Goal: Book appointment/travel/reservation

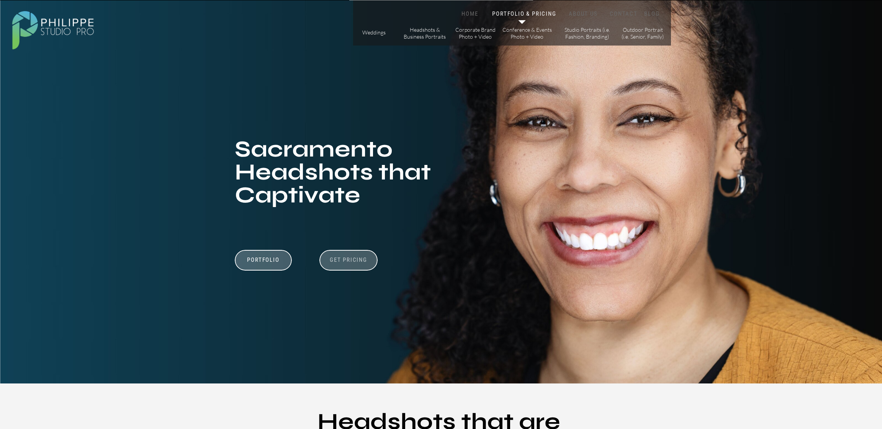
click at [347, 258] on h3 "Get Pricing" at bounding box center [348, 261] width 43 height 9
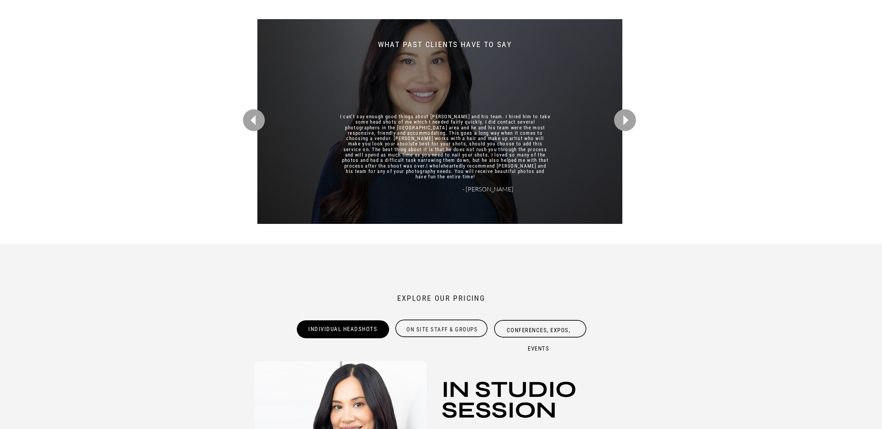
scroll to position [2240, 0]
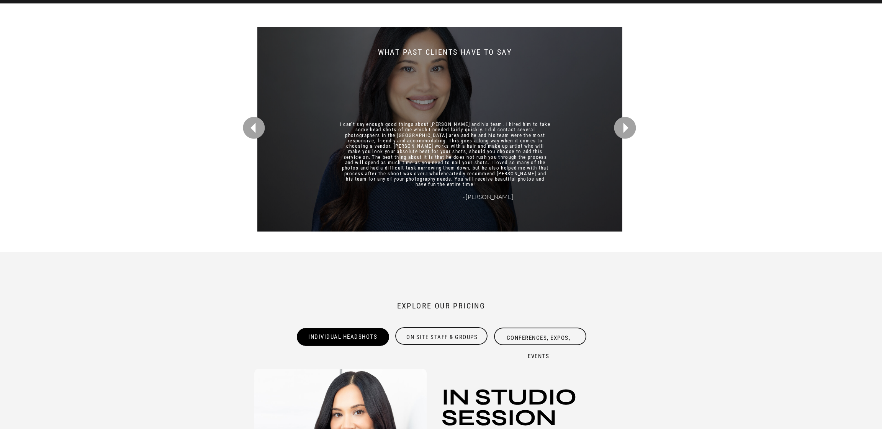
click at [622, 129] on icon at bounding box center [625, 128] width 22 height 22
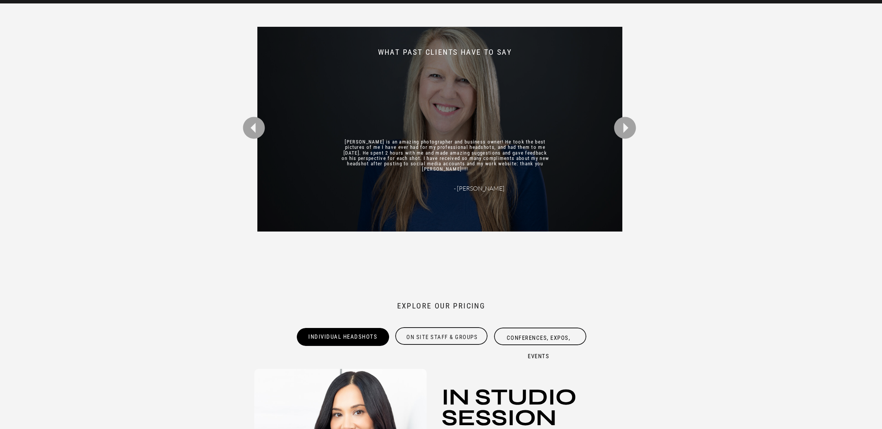
click at [624, 129] on icon at bounding box center [625, 128] width 27 height 27
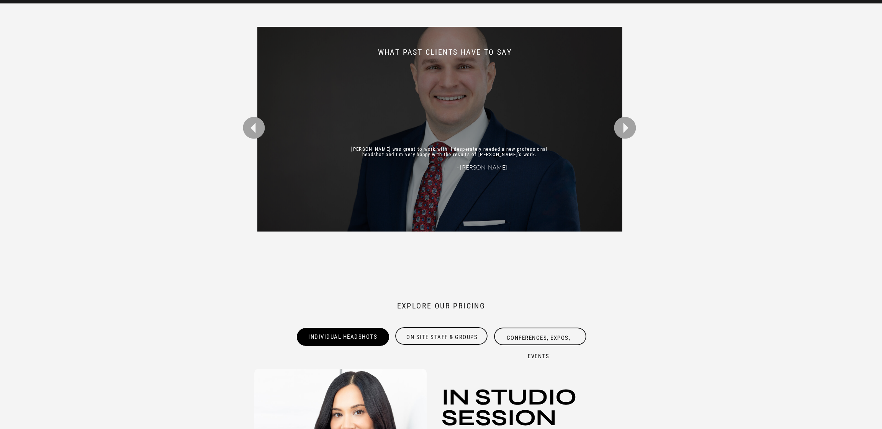
click at [624, 129] on icon at bounding box center [625, 128] width 27 height 27
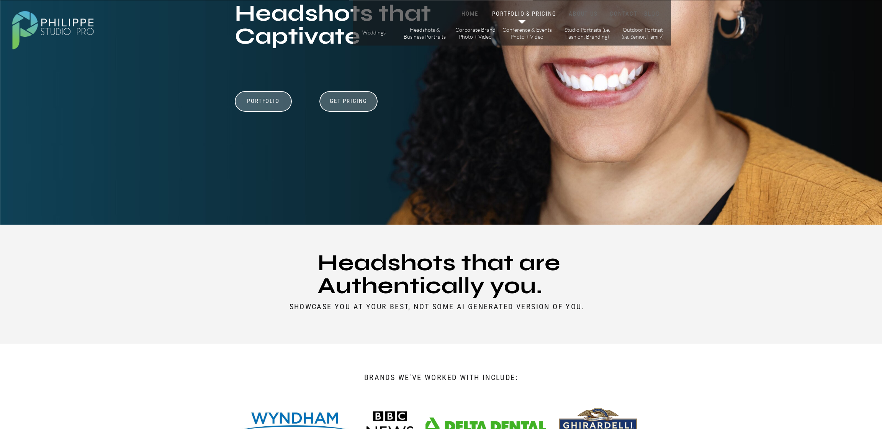
scroll to position [158, 0]
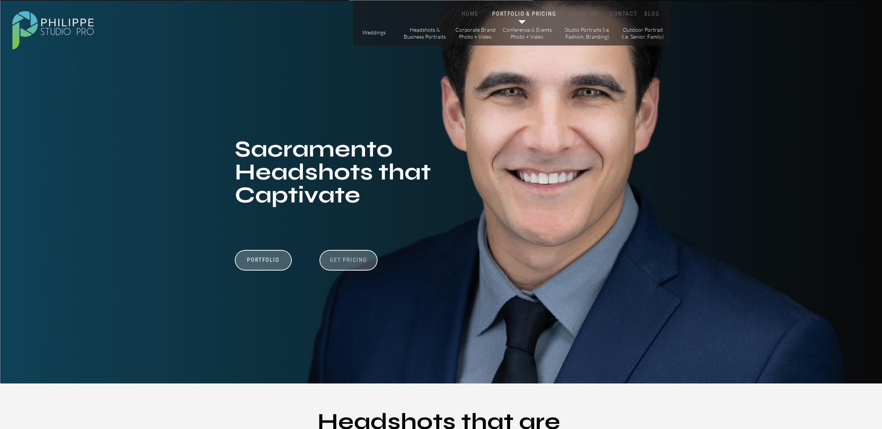
click at [350, 259] on h3 "Get Pricing" at bounding box center [348, 261] width 43 height 9
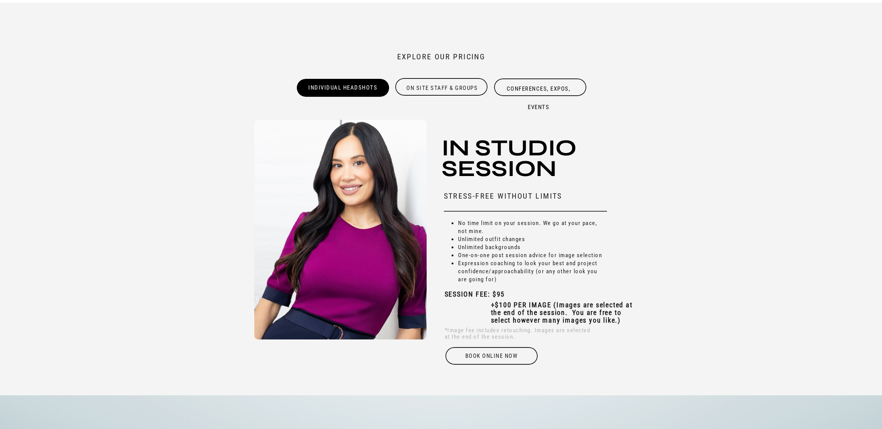
scroll to position [2482, 0]
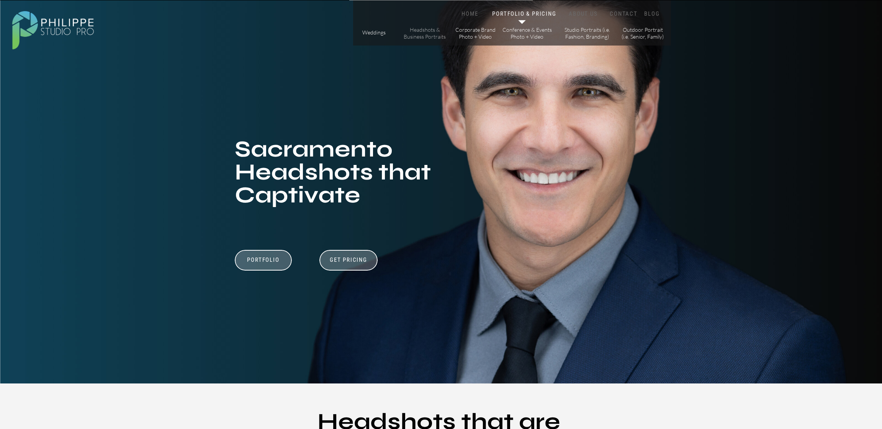
click at [437, 36] on p "Headshots & Business Portraits" at bounding box center [424, 32] width 43 height 13
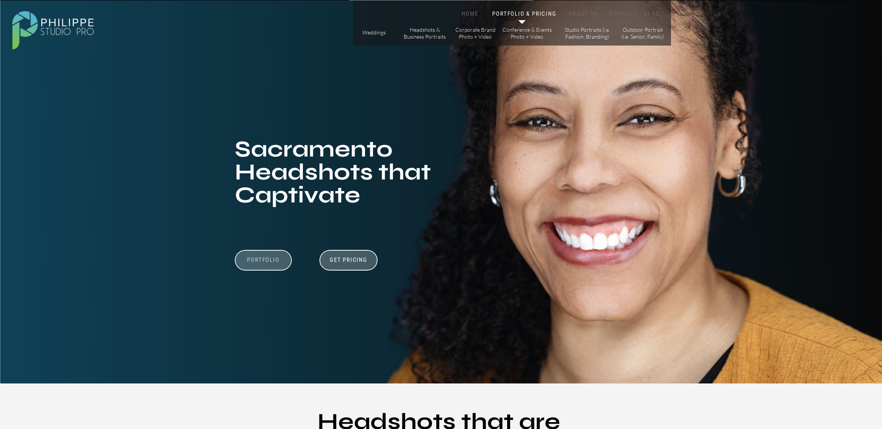
click at [246, 265] on h3 "Portfolio" at bounding box center [263, 264] width 53 height 15
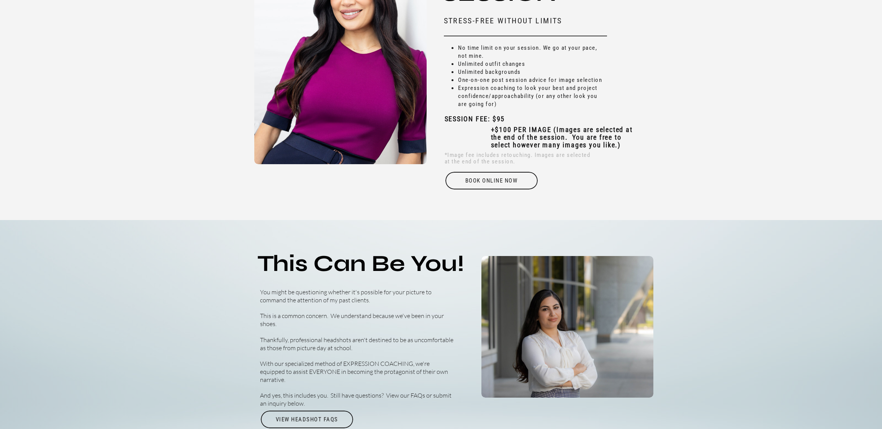
scroll to position [2665, 0]
click at [493, 181] on div "Book online Now" at bounding box center [492, 181] width 94 height 18
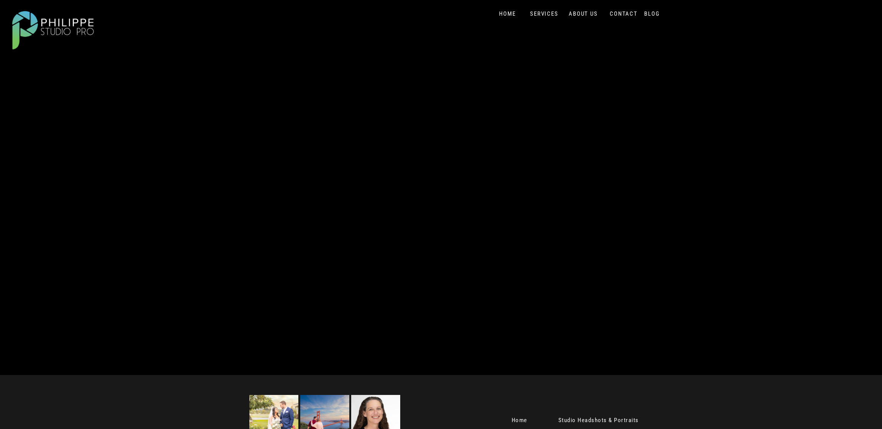
scroll to position [125, 0]
